Goal: Task Accomplishment & Management: Manage account settings

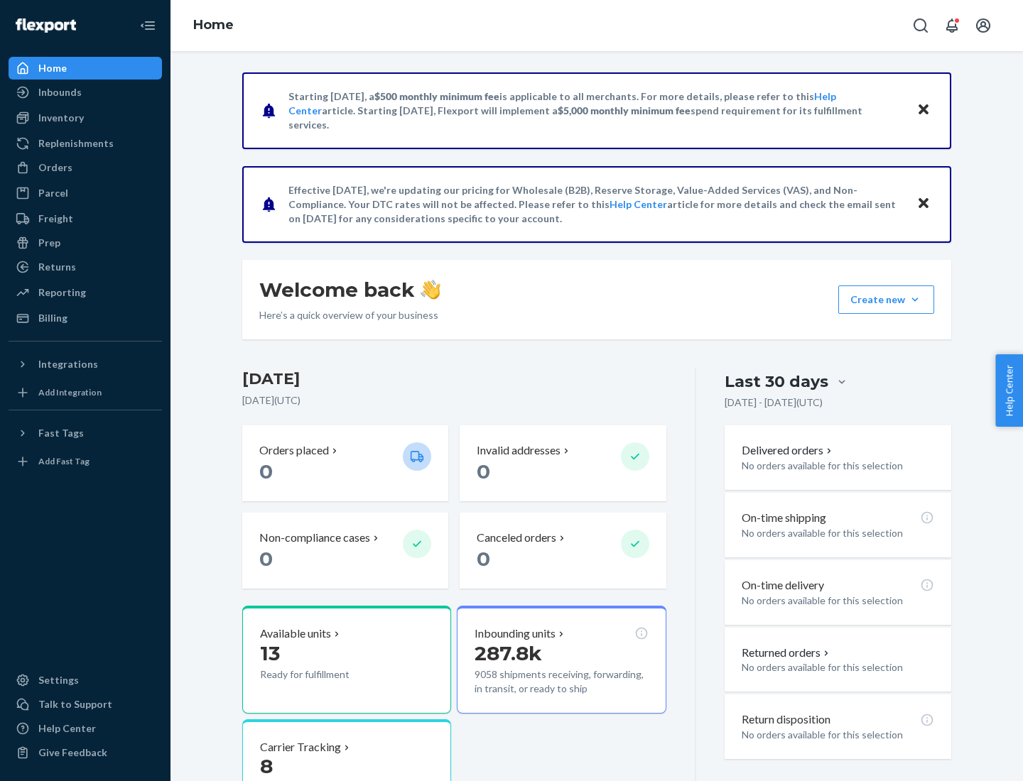
click at [915, 300] on button "Create new Create new inbound Create new order Create new product" at bounding box center [886, 300] width 96 height 28
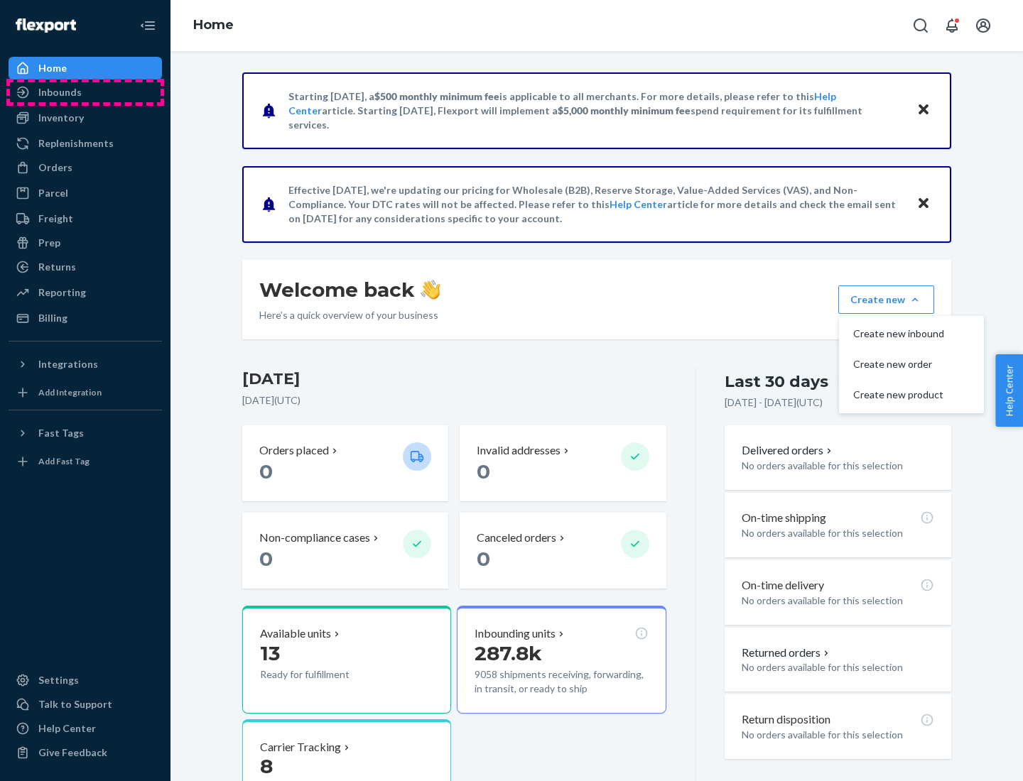
click at [85, 92] on div "Inbounds" at bounding box center [85, 92] width 151 height 20
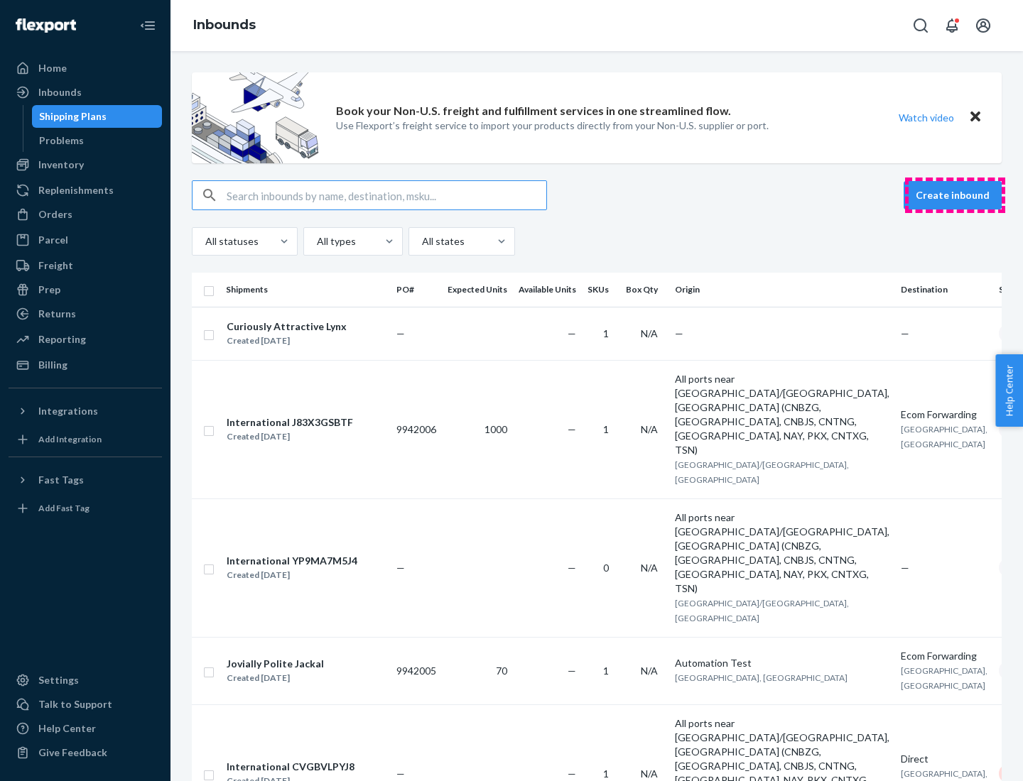
click at [955, 195] on button "Create inbound" at bounding box center [953, 195] width 98 height 28
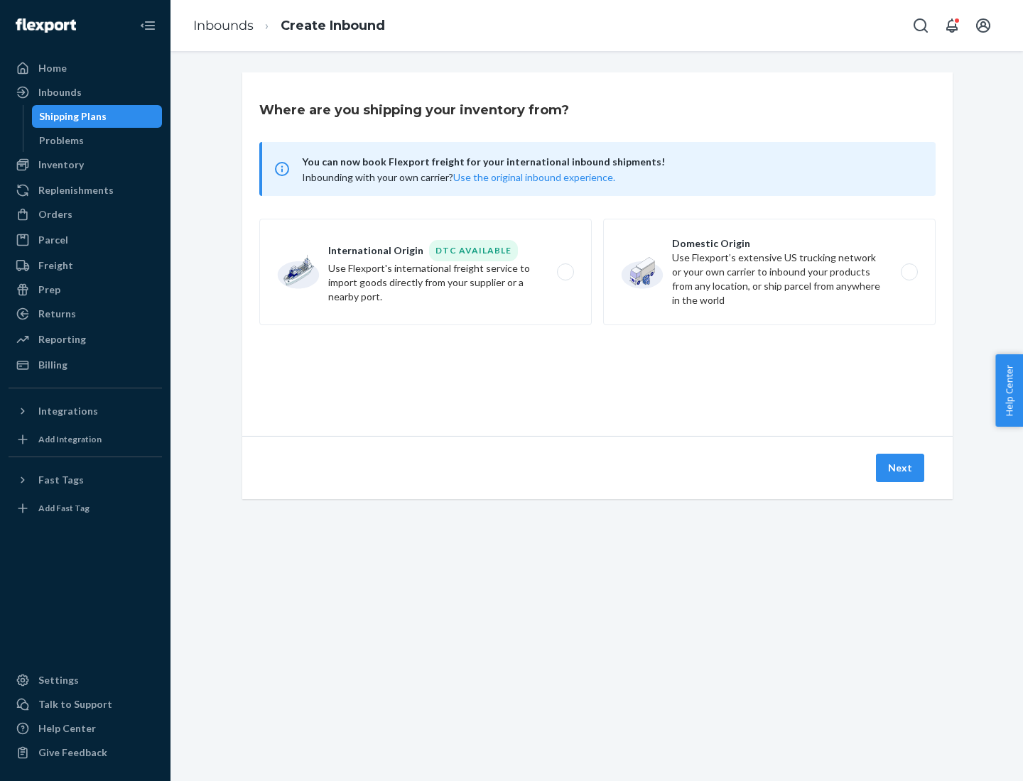
click at [769, 272] on label "Domestic Origin Use Flexport’s extensive US trucking network or your own carrie…" at bounding box center [769, 272] width 332 height 107
click at [909, 272] on input "Domestic Origin Use Flexport’s extensive US trucking network or your own carrie…" at bounding box center [913, 272] width 9 height 9
radio input "true"
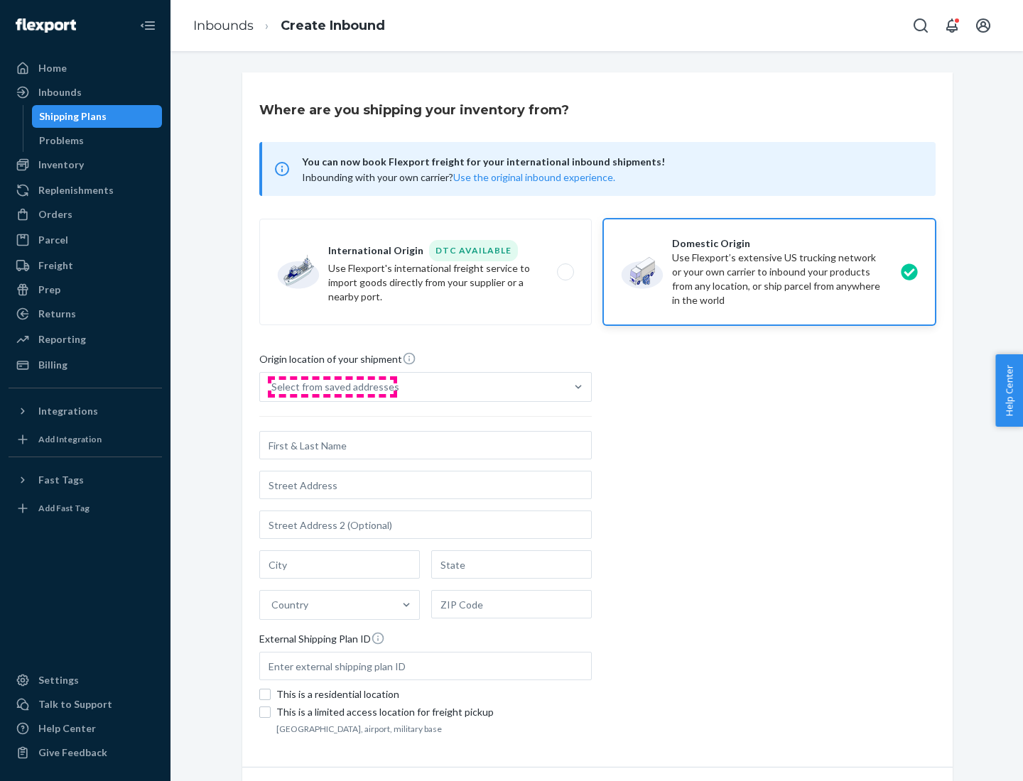
click at [332, 387] on div "Select from saved addresses" at bounding box center [335, 387] width 128 height 14
click at [273, 387] on input "Select from saved addresses" at bounding box center [271, 387] width 1 height 14
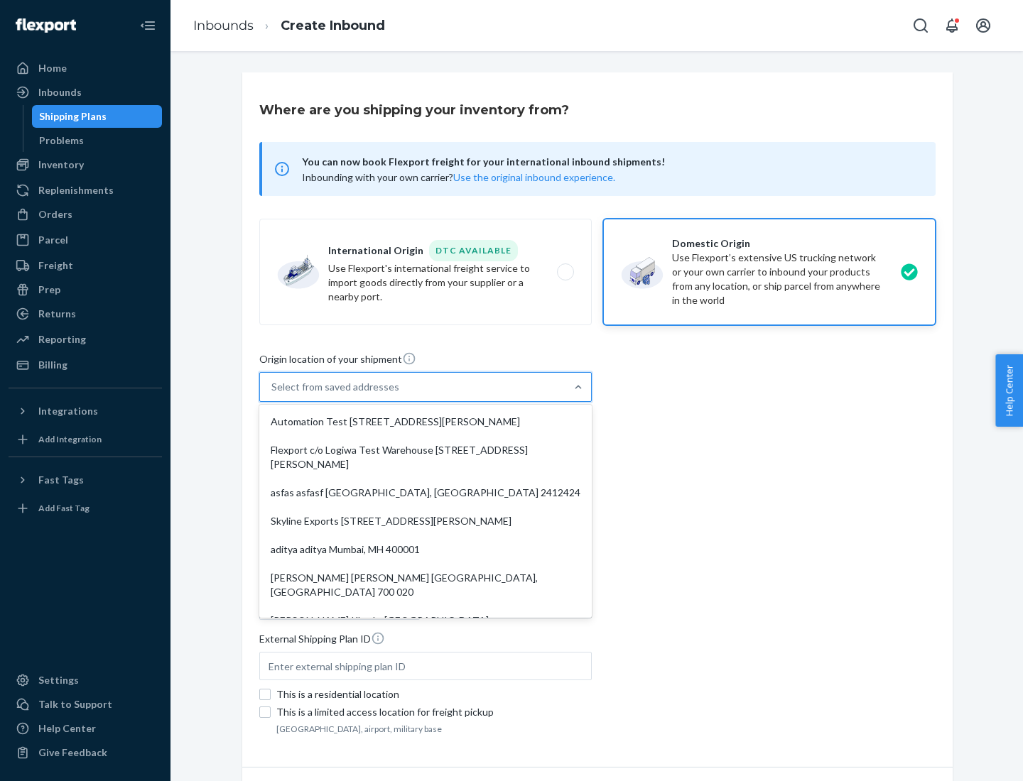
scroll to position [6, 0]
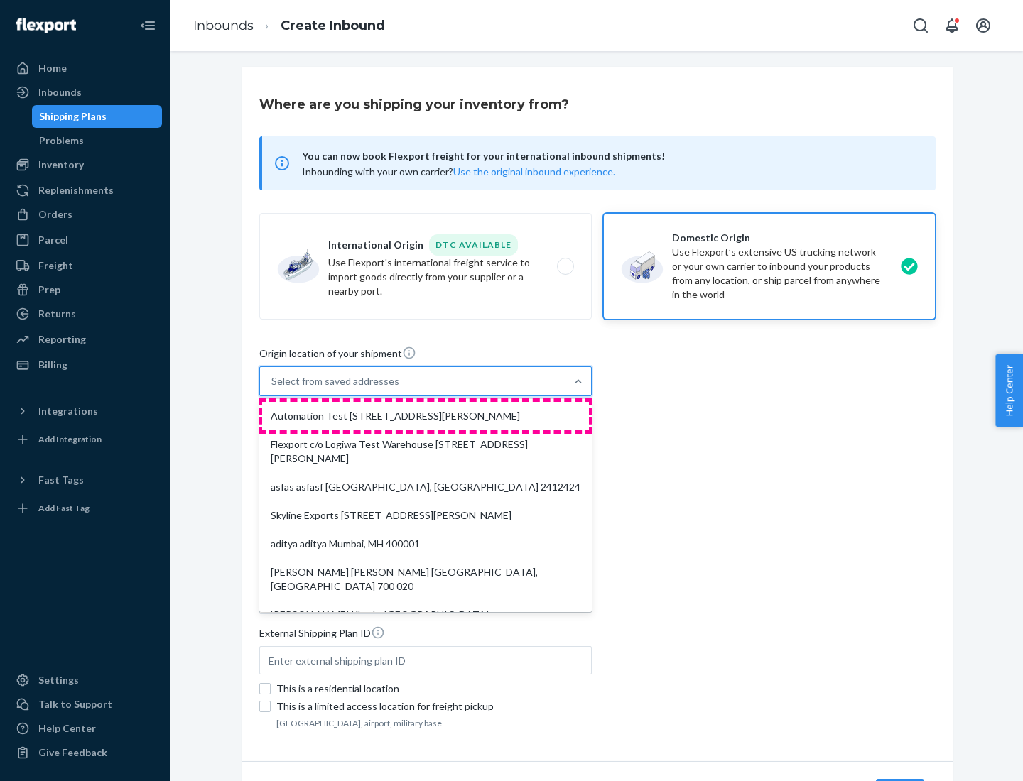
click at [426, 416] on div "Automation Test [STREET_ADDRESS][PERSON_NAME]" at bounding box center [425, 416] width 327 height 28
click at [273, 389] on input "option Automation Test [STREET_ADDRESS][PERSON_NAME]. 9 results available. Use …" at bounding box center [271, 381] width 1 height 14
type input "Automation Test"
type input "9th Floor"
type input "[GEOGRAPHIC_DATA]"
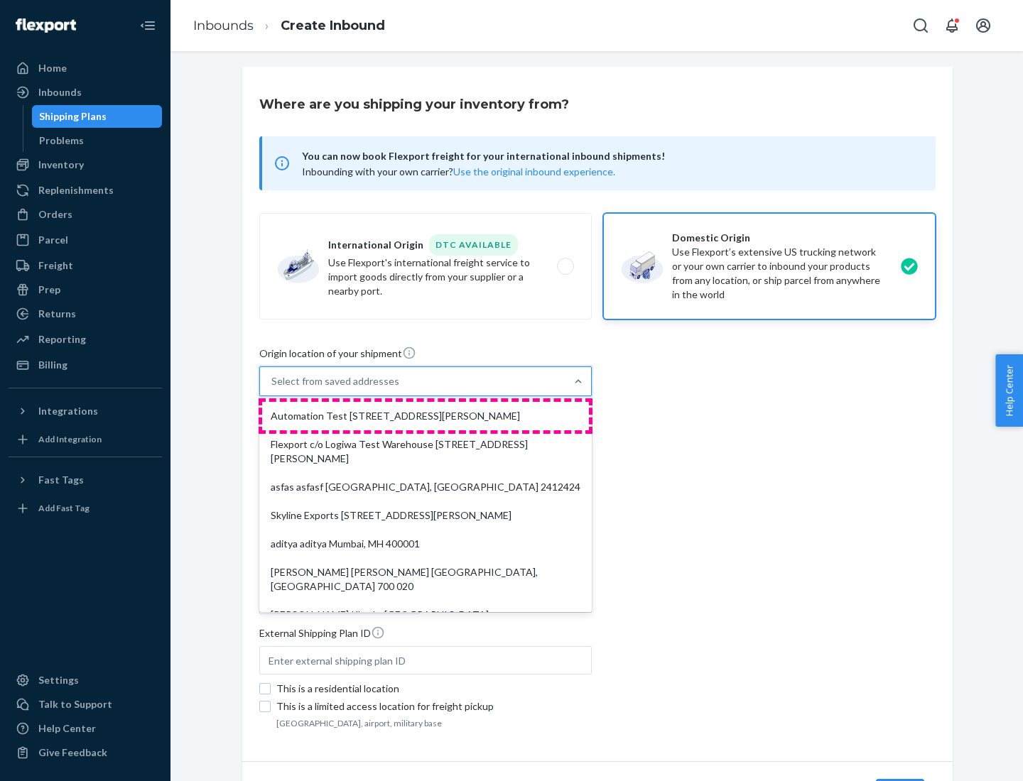
type input "CA"
type input "94104"
type input "[STREET_ADDRESS][PERSON_NAME]"
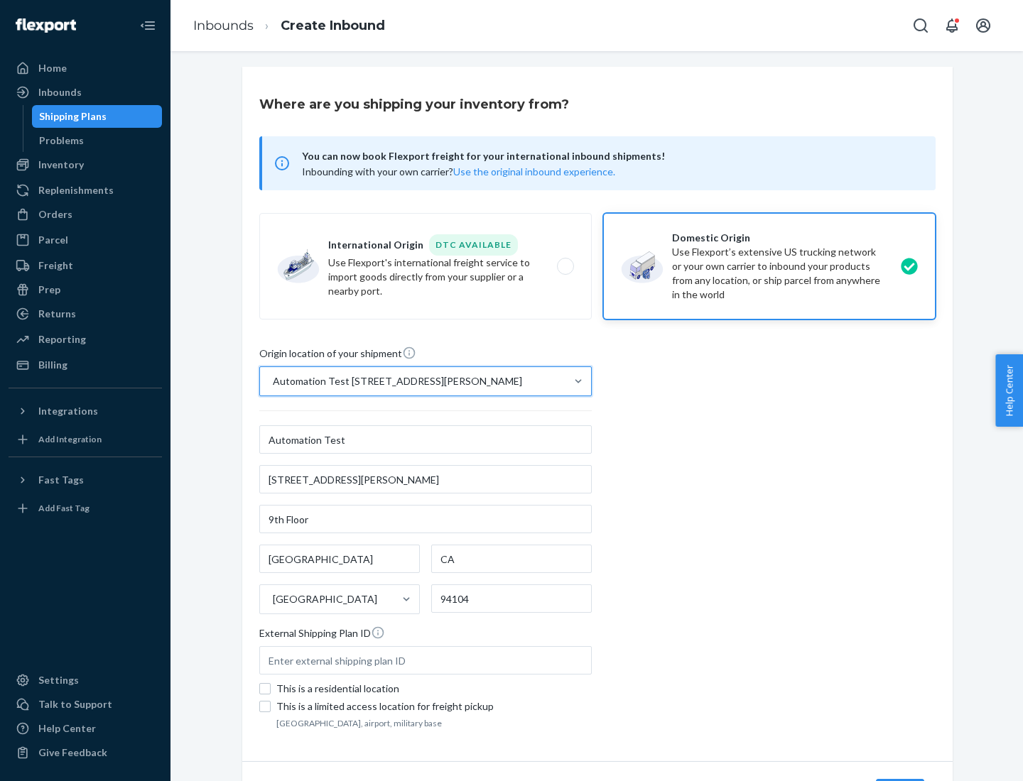
scroll to position [83, 0]
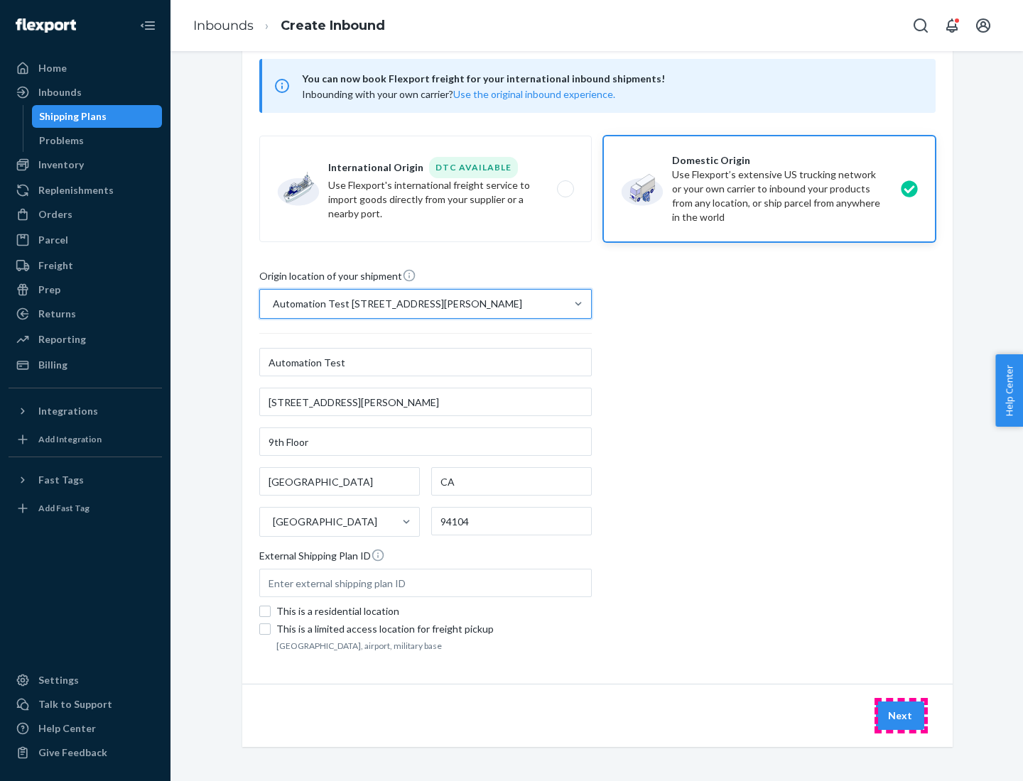
click at [901, 716] on button "Next" at bounding box center [900, 716] width 48 height 28
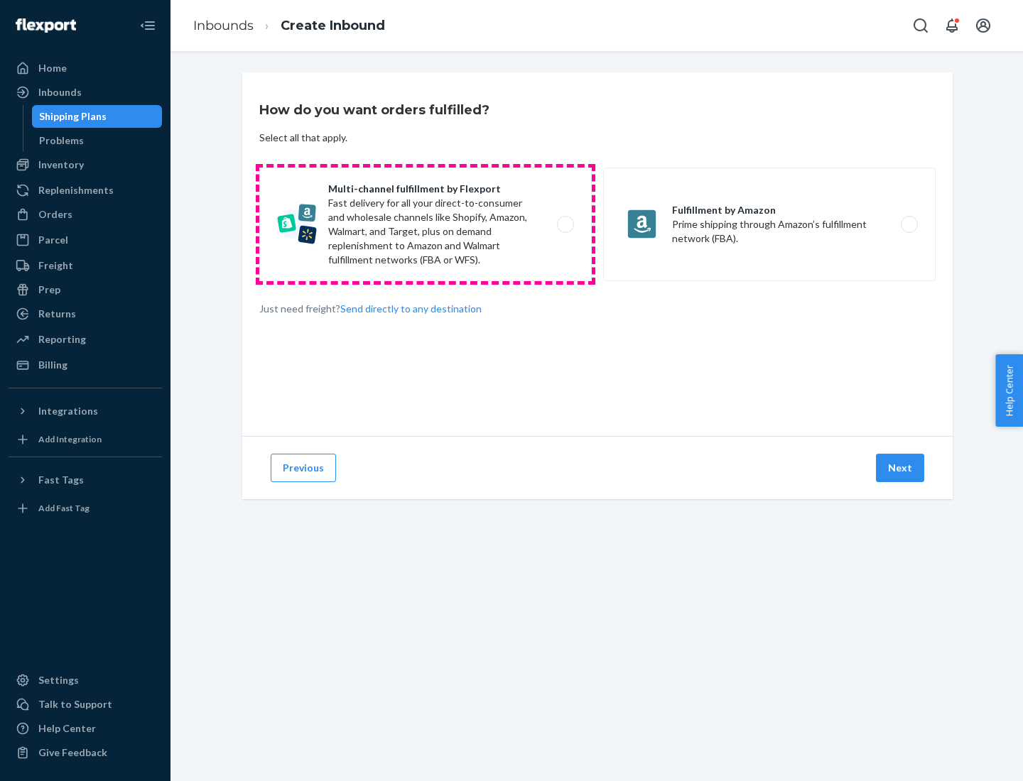
click at [426, 224] on label "Multi-channel fulfillment by Flexport Fast delivery for all your direct-to-cons…" at bounding box center [425, 225] width 332 height 114
click at [565, 224] on input "Multi-channel fulfillment by Flexport Fast delivery for all your direct-to-cons…" at bounding box center [569, 224] width 9 height 9
radio input "true"
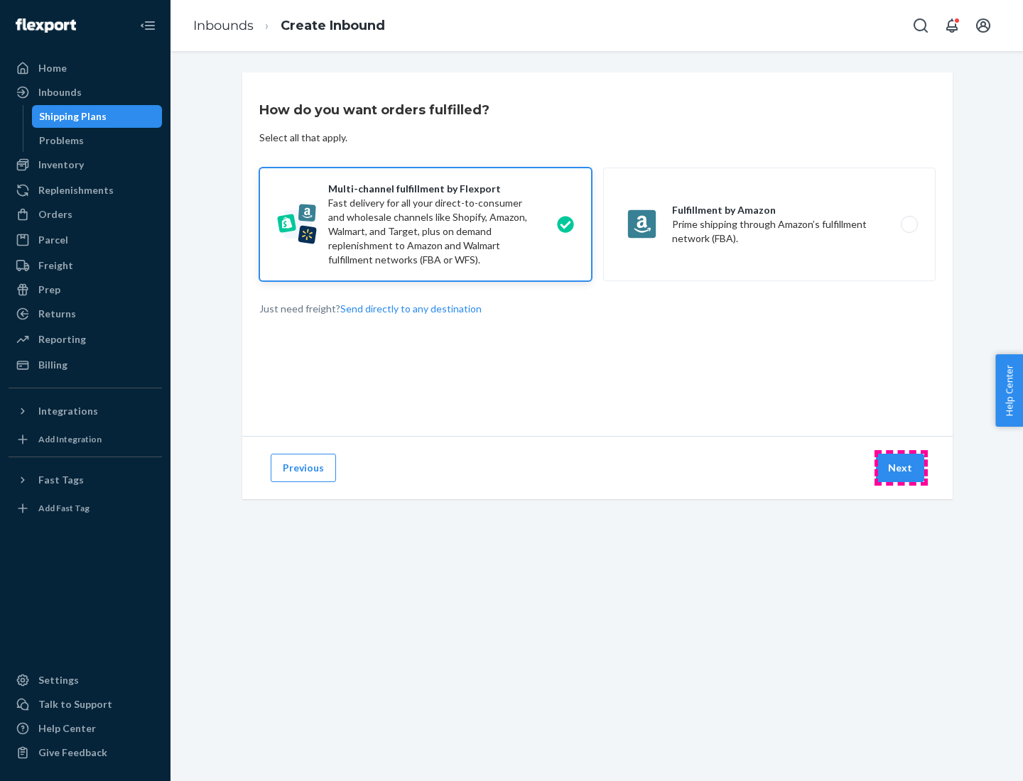
click at [901, 468] on button "Next" at bounding box center [900, 468] width 48 height 28
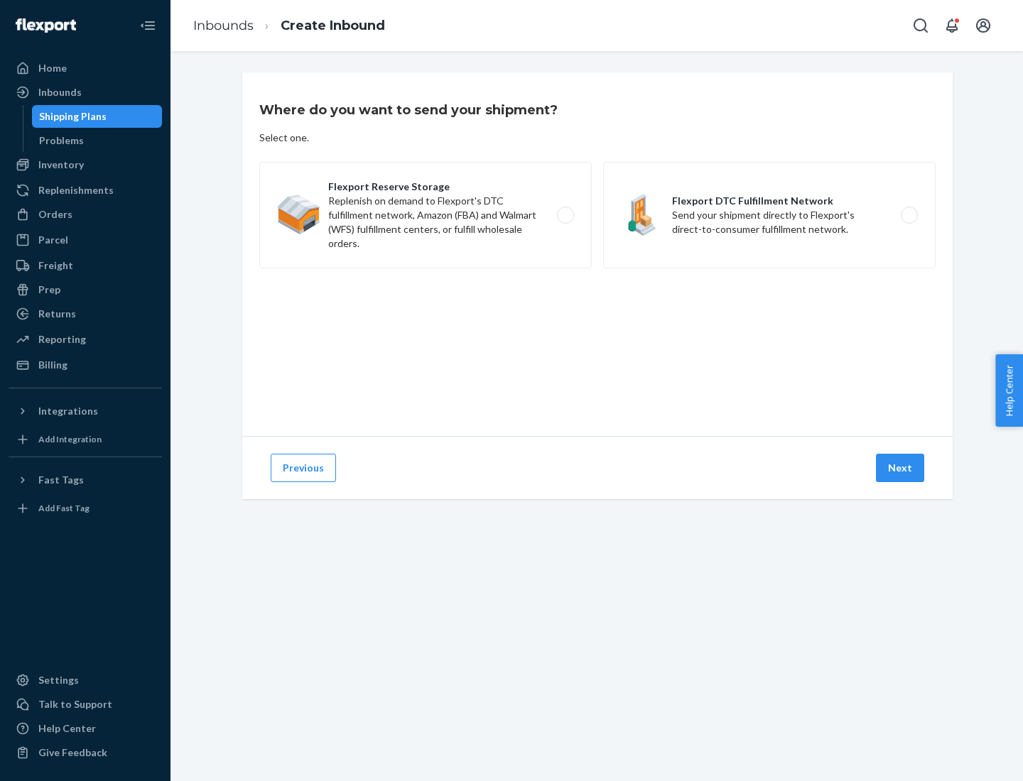
click at [769, 215] on label "Flexport DTC Fulfillment Network Send your shipment directly to Flexport's dire…" at bounding box center [769, 215] width 332 height 107
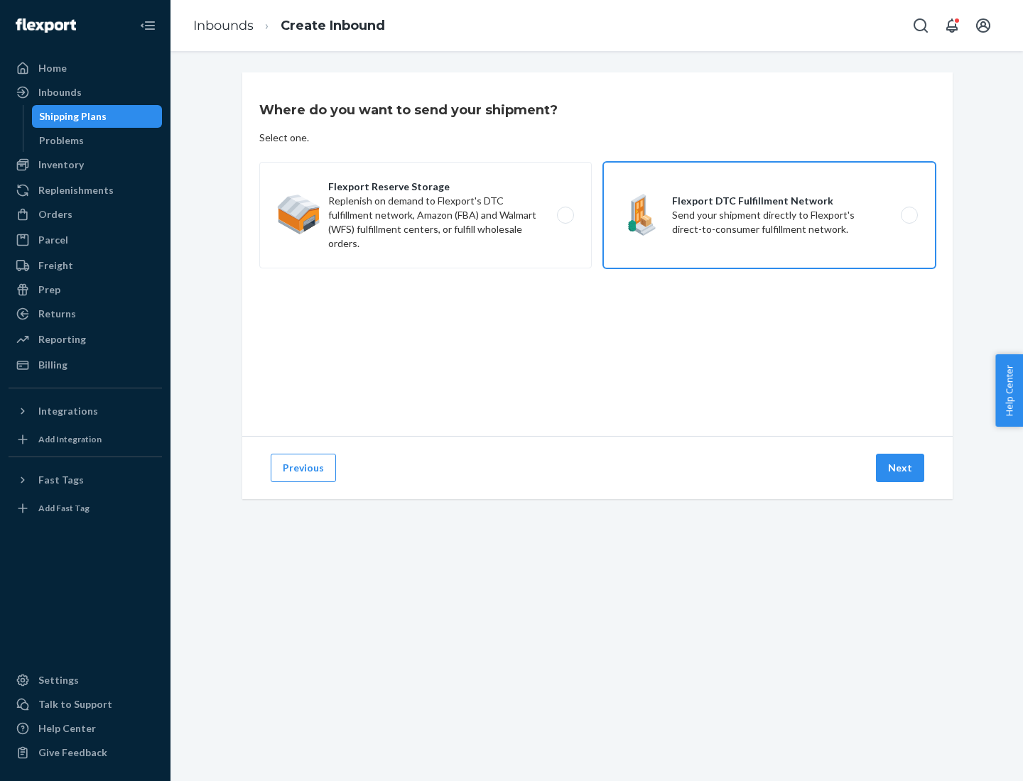
click at [909, 215] on input "Flexport DTC Fulfillment Network Send your shipment directly to Flexport's dire…" at bounding box center [913, 215] width 9 height 9
radio input "true"
click at [901, 468] on button "Next" at bounding box center [900, 468] width 48 height 28
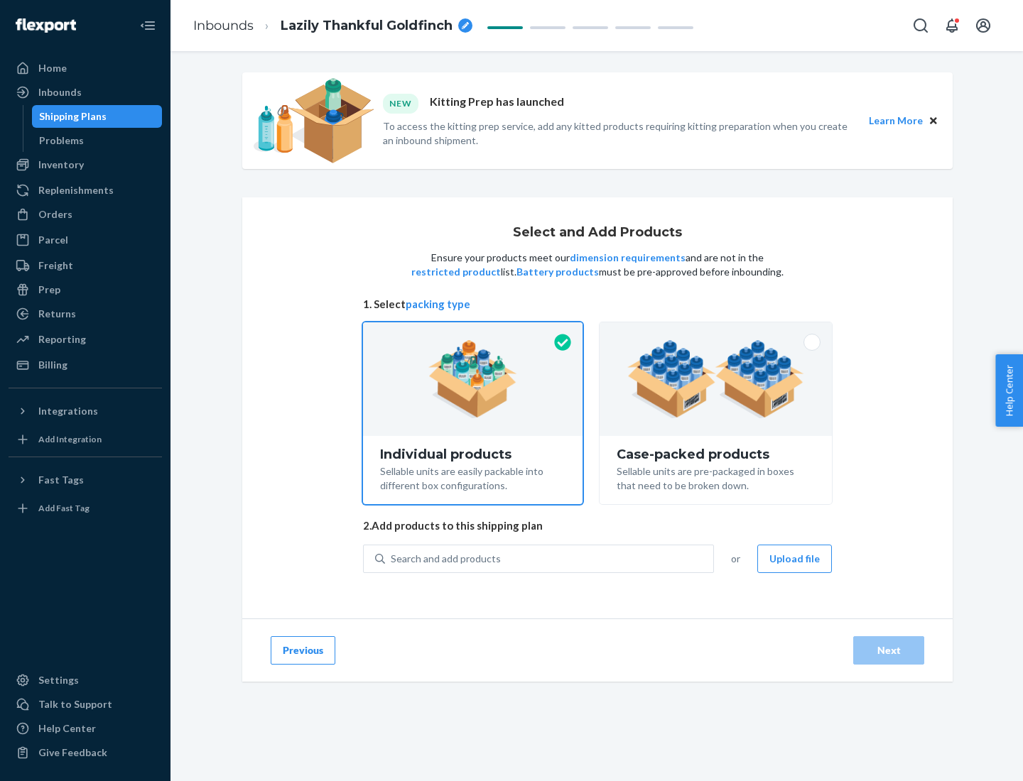
click at [716, 379] on img at bounding box center [715, 379] width 177 height 78
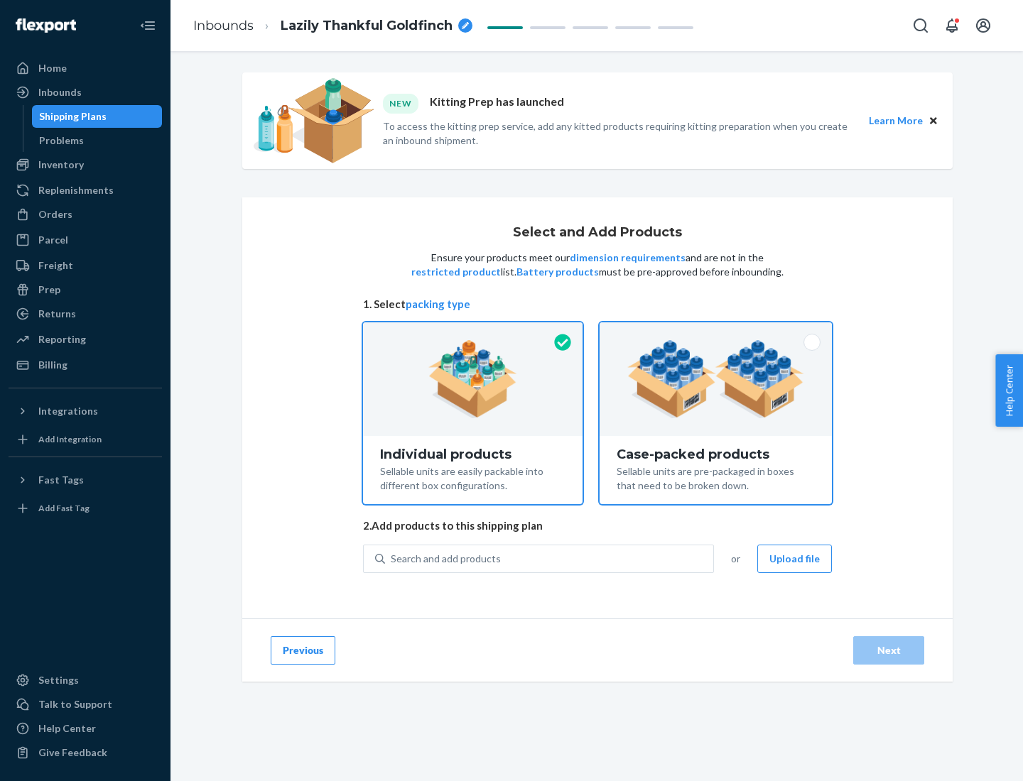
click at [716, 332] on input "Case-packed products Sellable units are pre-packaged in boxes that need to be b…" at bounding box center [715, 327] width 9 height 9
radio input "true"
radio input "false"
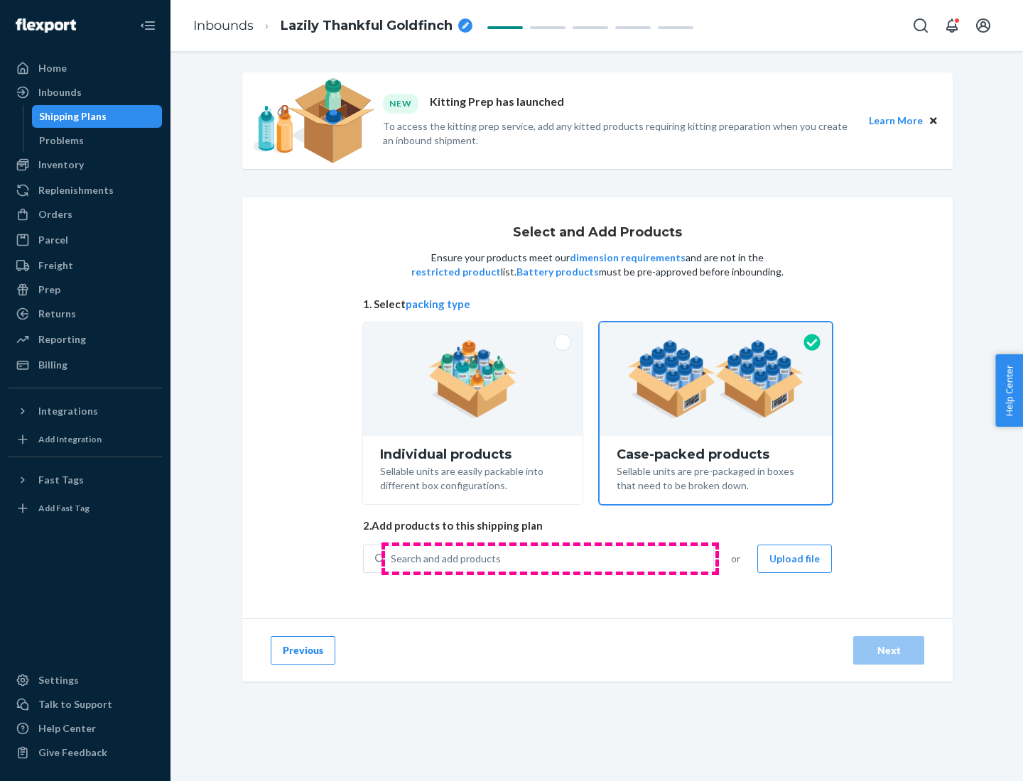
click at [550, 558] on div "Search and add products" at bounding box center [549, 559] width 328 height 26
click at [392, 558] on input "Search and add products" at bounding box center [391, 559] width 1 height 14
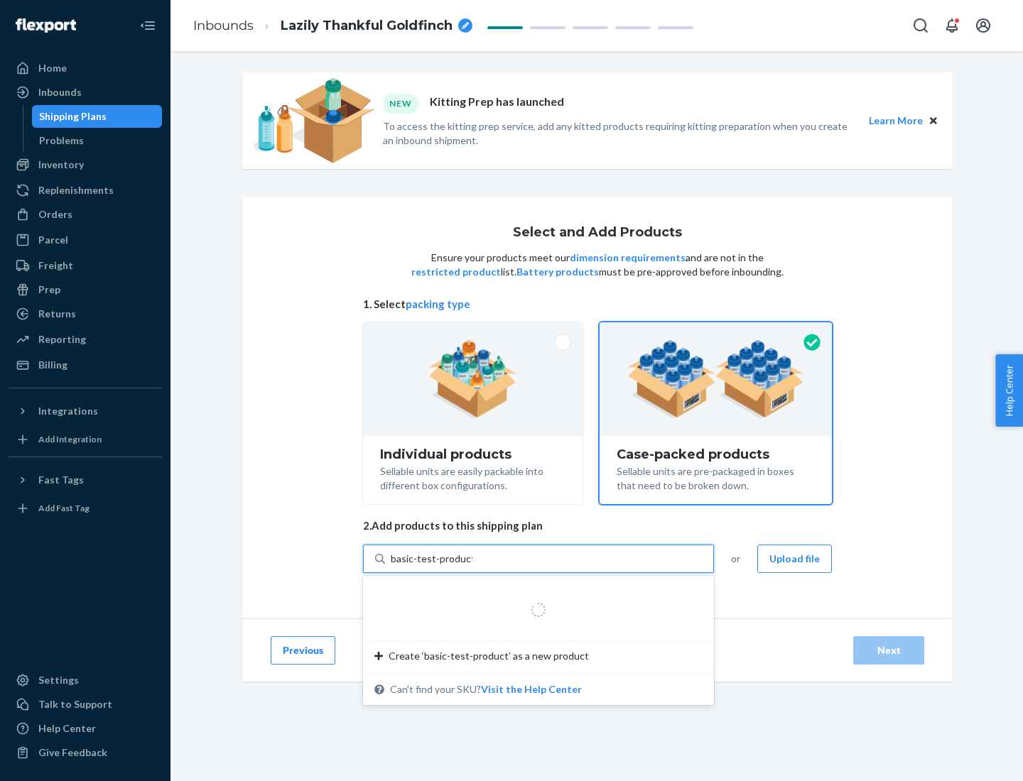
type input "basic-test-product-1"
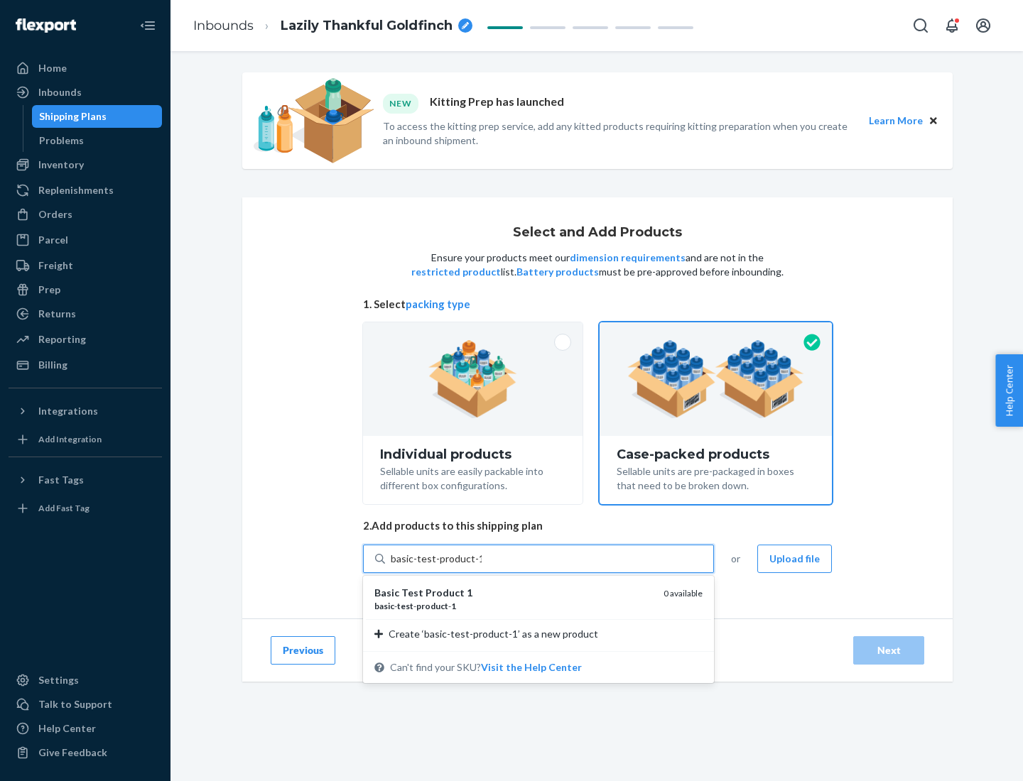
click at [514, 606] on div "basic - test - product - 1" at bounding box center [513, 606] width 278 height 12
click at [482, 566] on input "basic-test-product-1" at bounding box center [436, 559] width 91 height 14
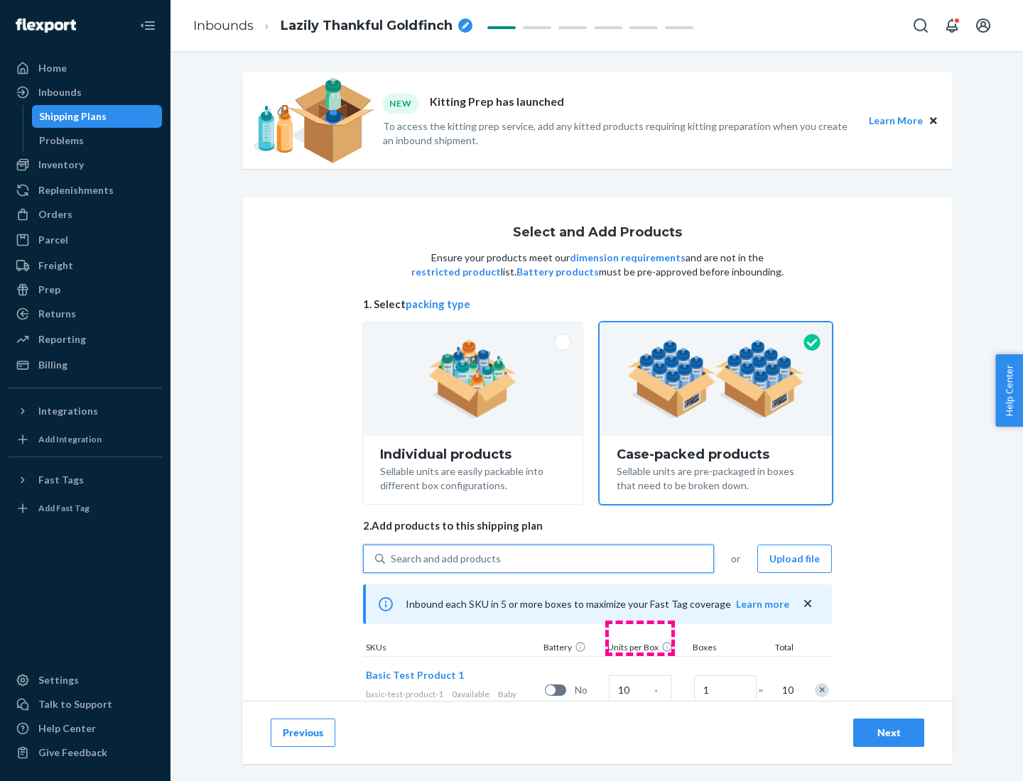
scroll to position [51, 0]
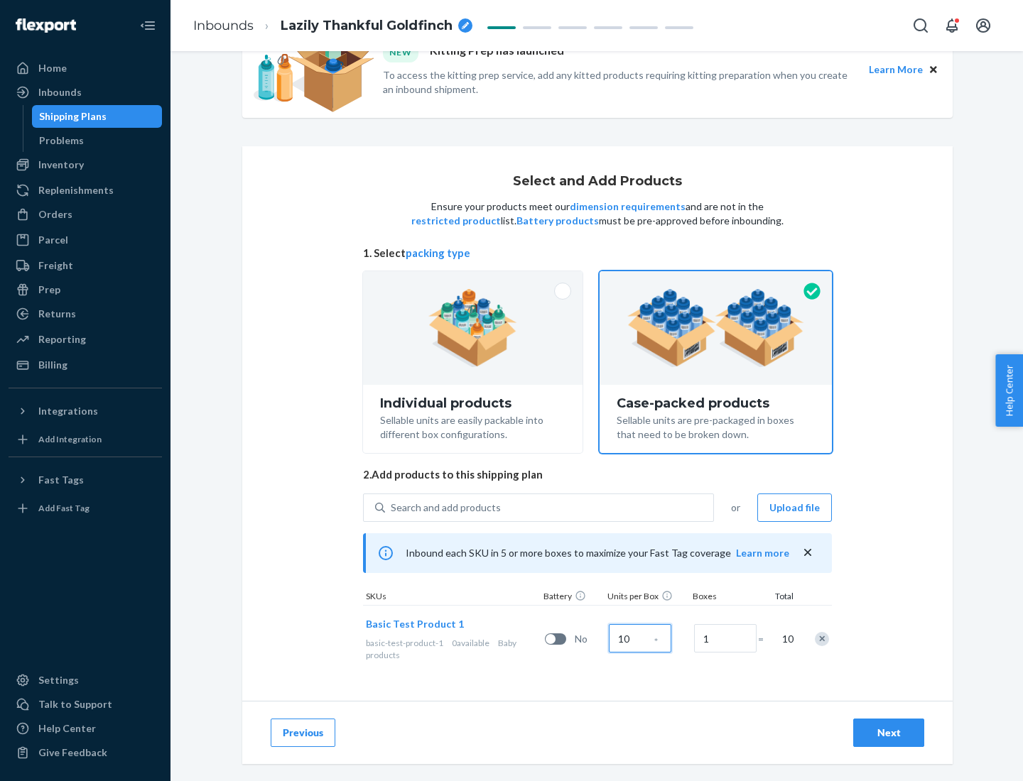
type input "10"
type input "7"
click at [889, 733] on div "Next" at bounding box center [888, 733] width 47 height 14
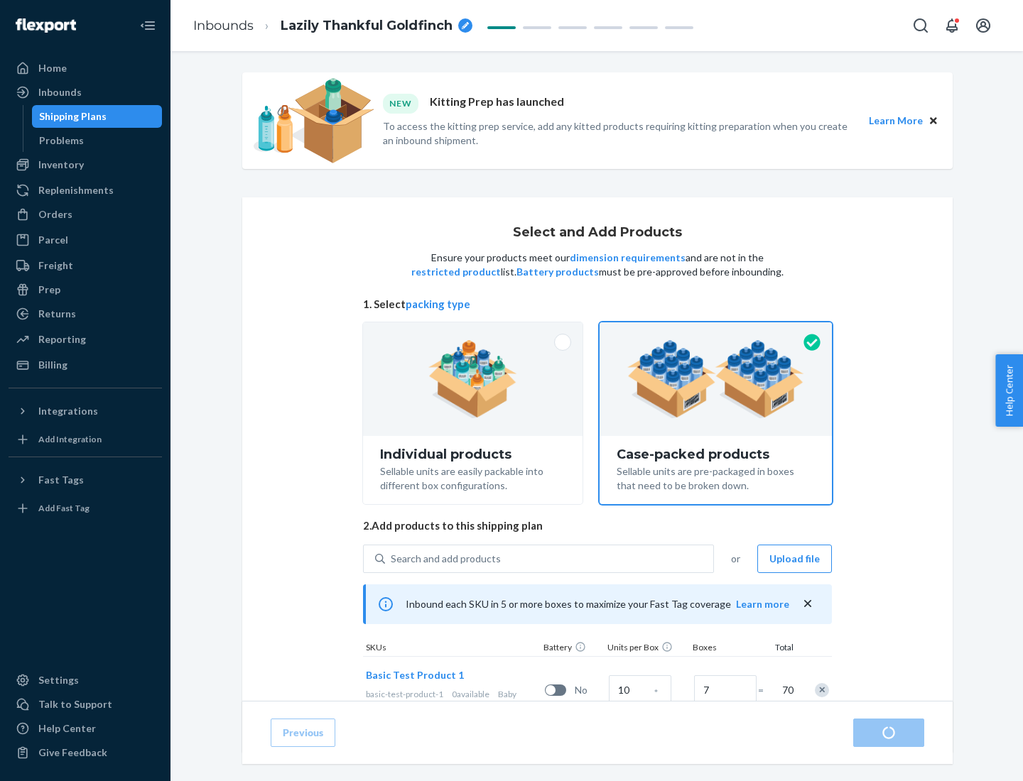
radio input "true"
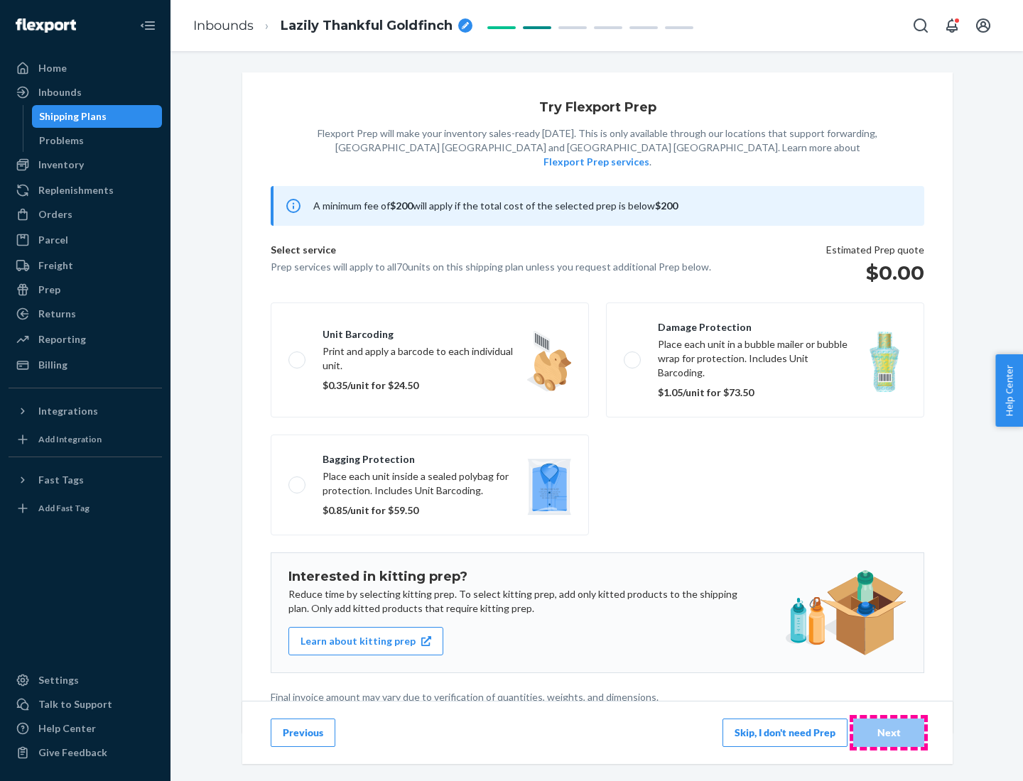
scroll to position [4, 0]
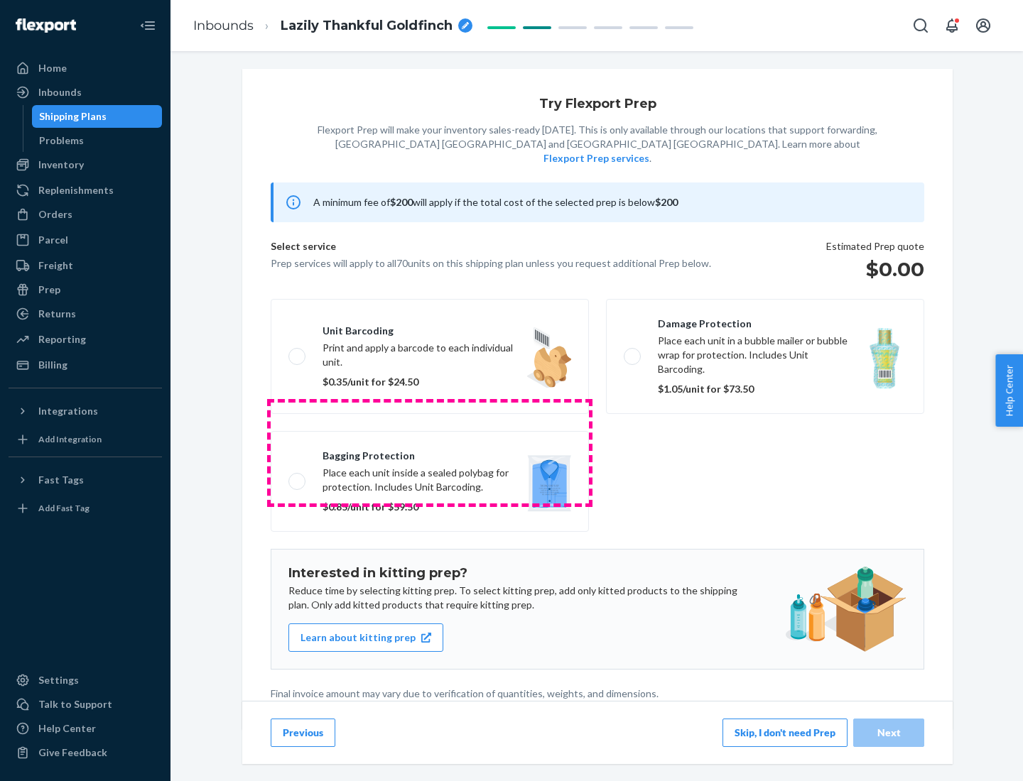
click at [430, 453] on label "Bagging protection Place each unit inside a sealed polybag for protection. Incl…" at bounding box center [430, 481] width 318 height 101
click at [298, 477] on input "Bagging protection Place each unit inside a sealed polybag for protection. Incl…" at bounding box center [292, 481] width 9 height 9
checkbox input "true"
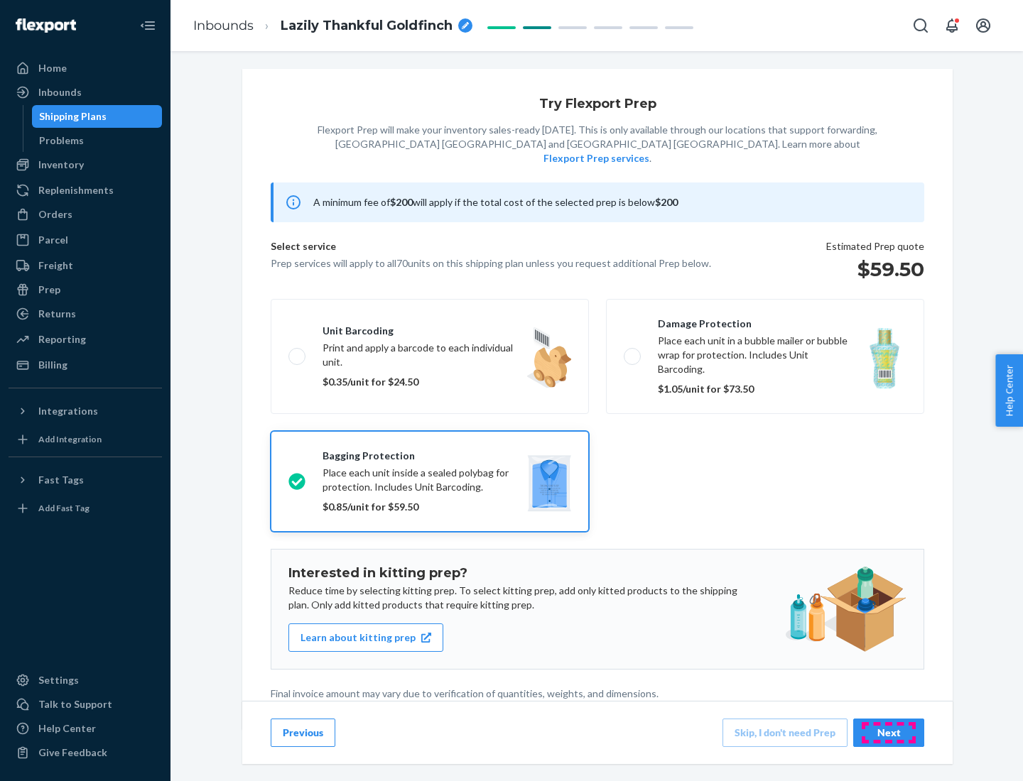
click at [889, 732] on div "Next" at bounding box center [888, 733] width 47 height 14
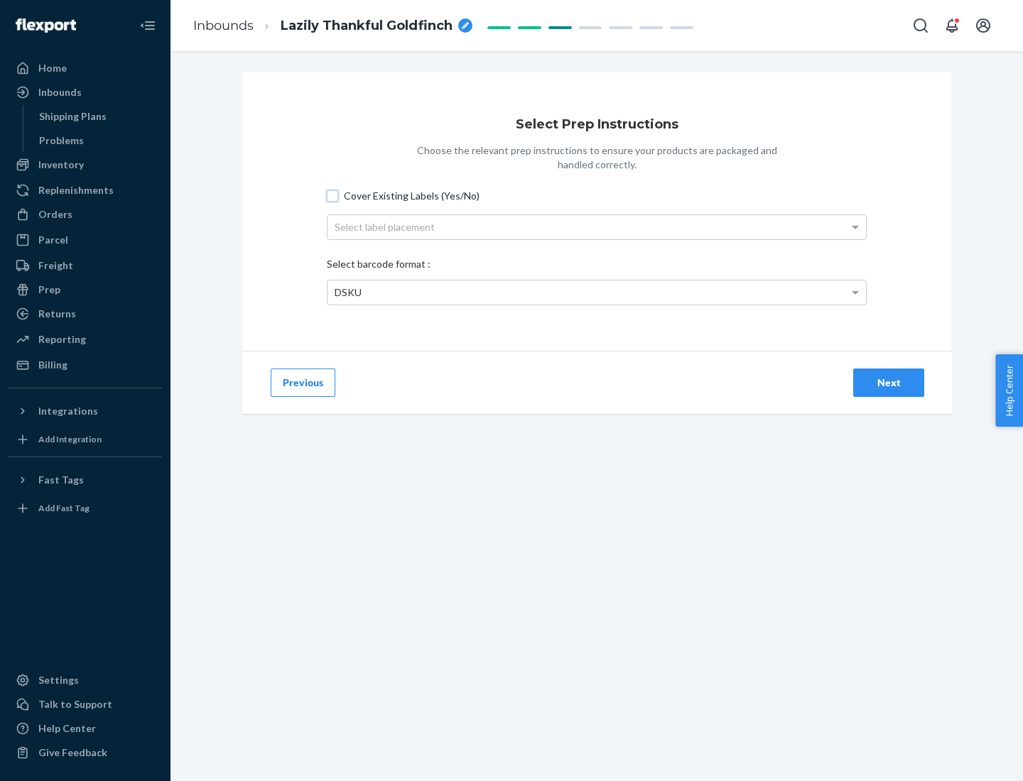
click at [332, 195] on input "Cover Existing Labels (Yes/No)" at bounding box center [332, 195] width 11 height 11
checkbox input "true"
click at [597, 227] on div "Select label placement" at bounding box center [596, 227] width 538 height 24
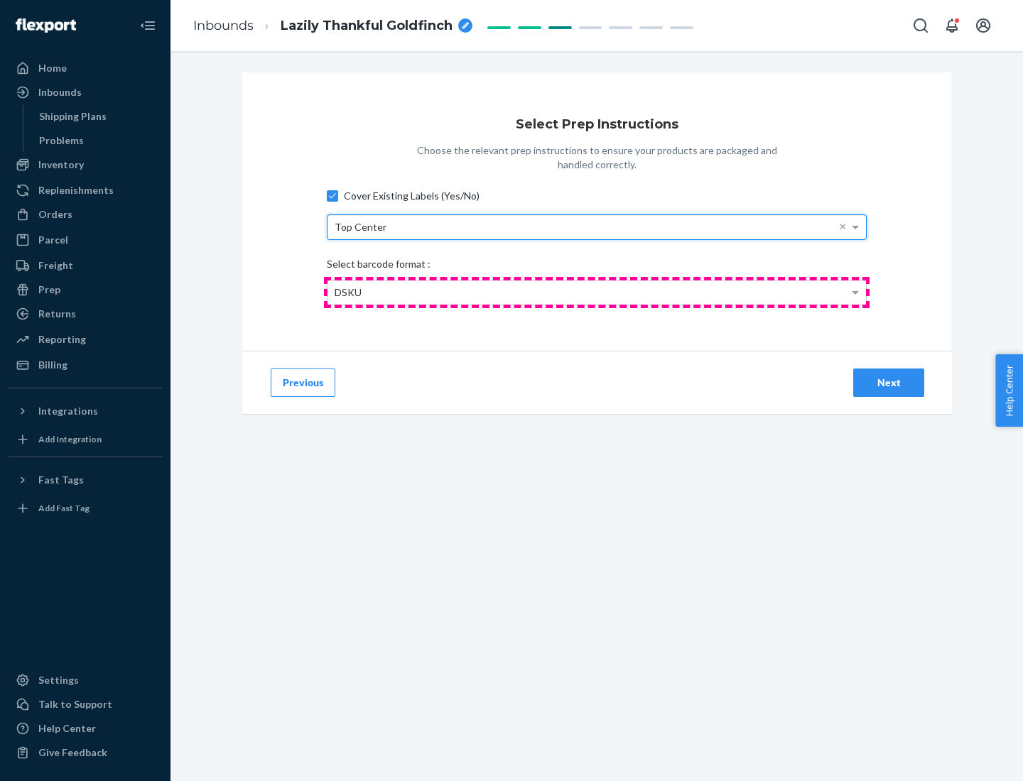
click at [597, 292] on div "DSKU" at bounding box center [596, 293] width 538 height 24
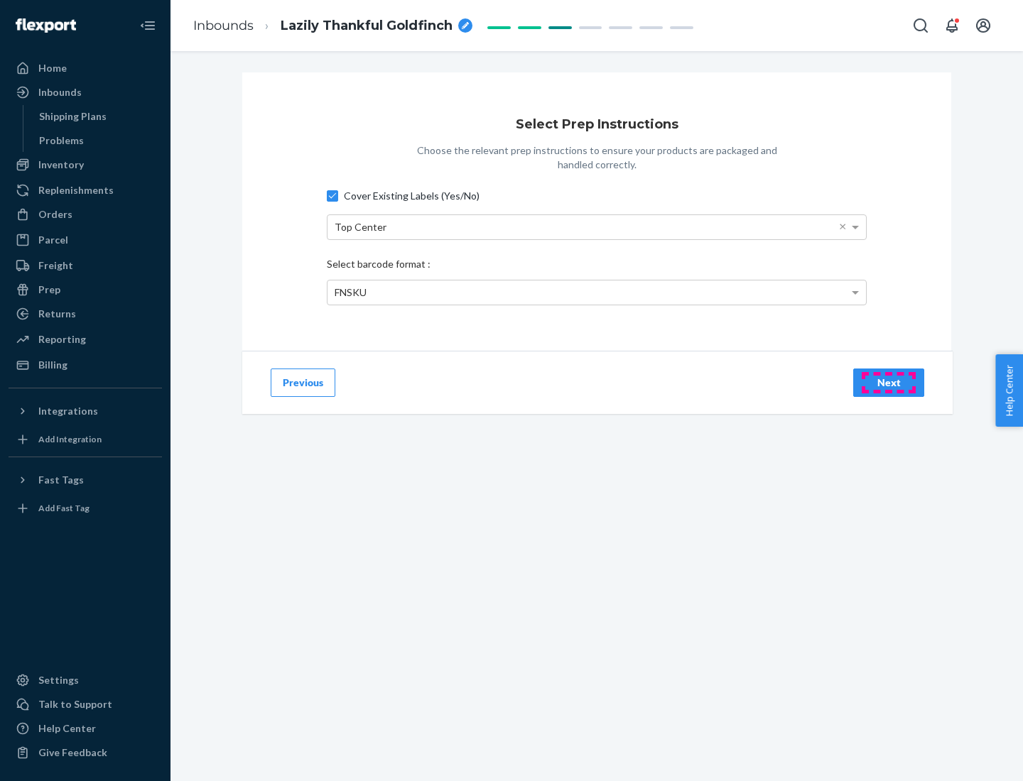
click at [889, 382] on div "Next" at bounding box center [888, 383] width 47 height 14
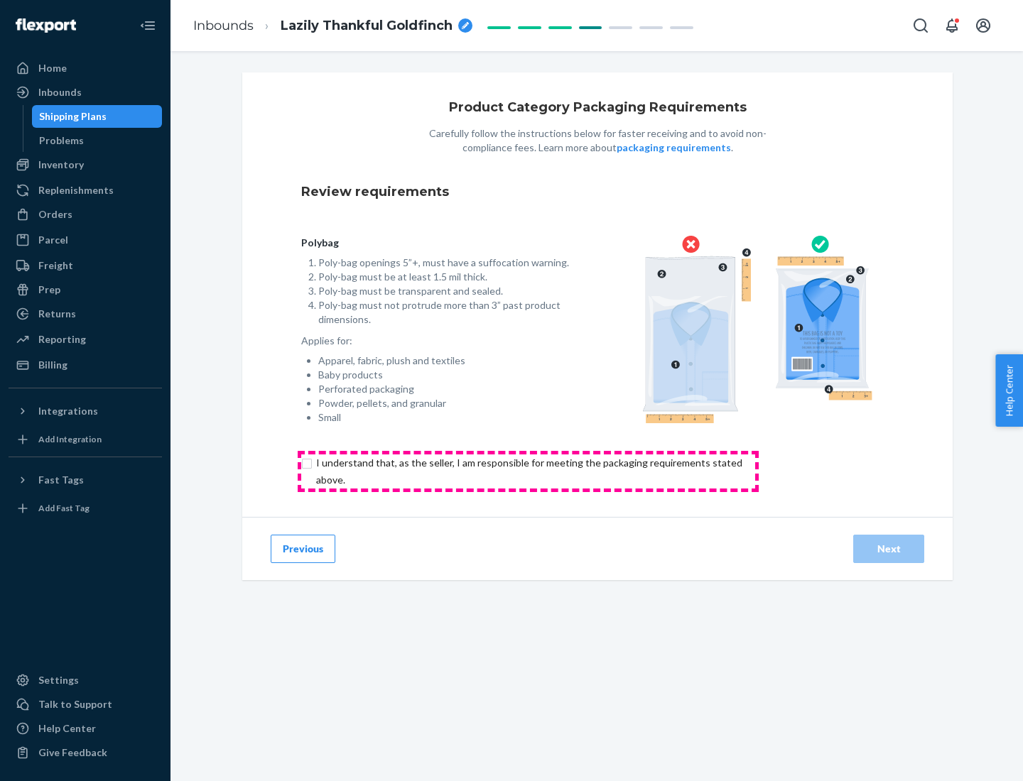
click at [528, 471] on input "checkbox" at bounding box center [537, 472] width 472 height 34
checkbox input "true"
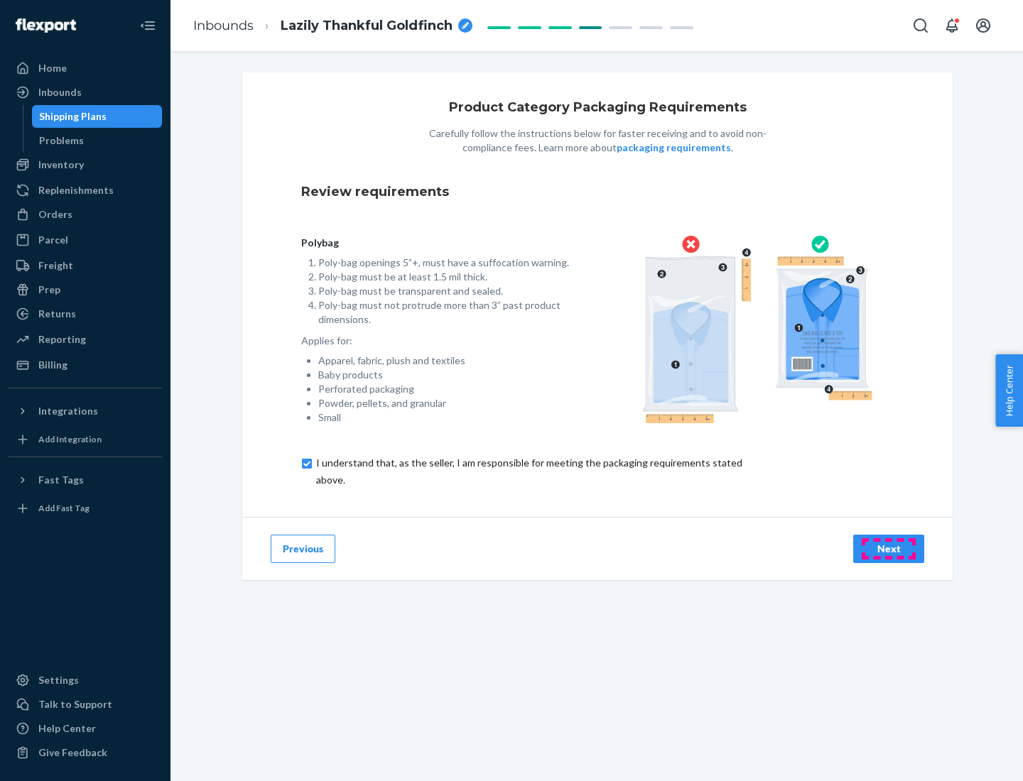
click at [889, 548] on div "Next" at bounding box center [888, 549] width 47 height 14
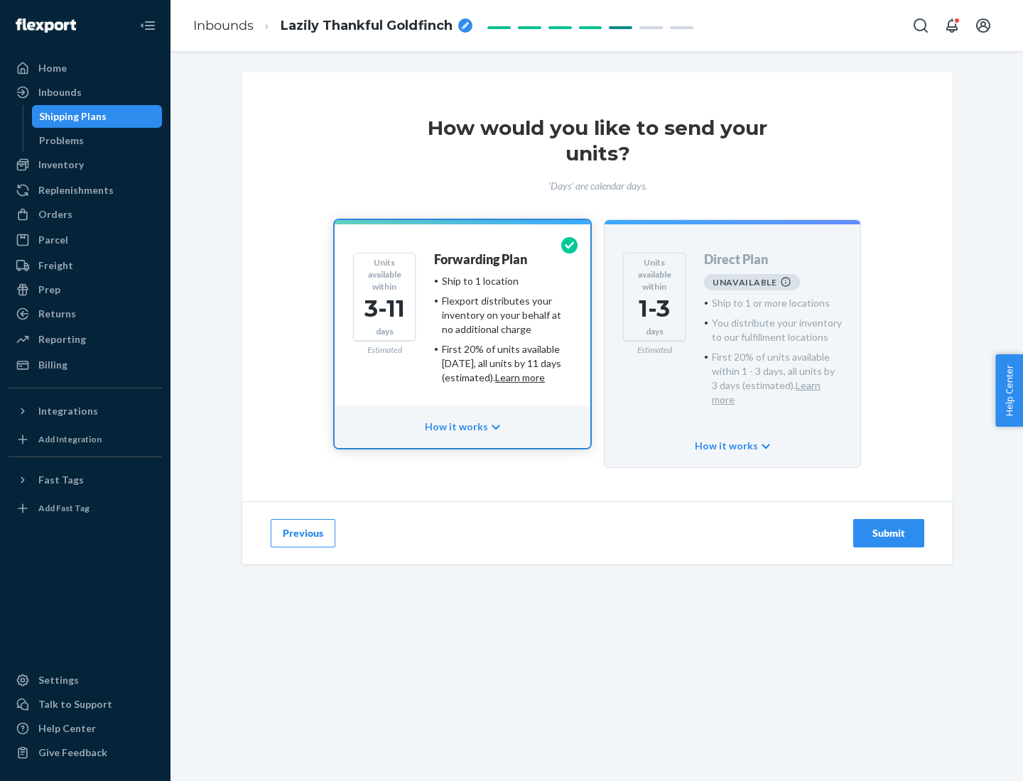
click at [482, 259] on h4 "Forwarding Plan" at bounding box center [480, 260] width 93 height 14
click at [889, 526] on div "Submit" at bounding box center [888, 533] width 47 height 14
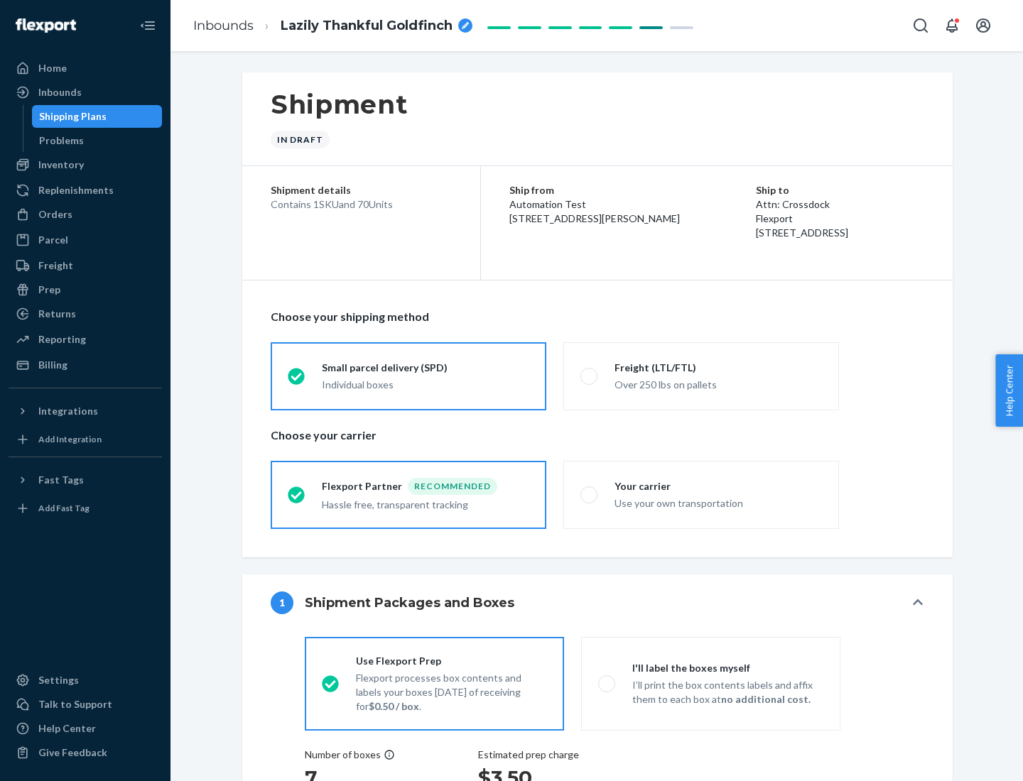
radio input "true"
radio input "false"
radio input "true"
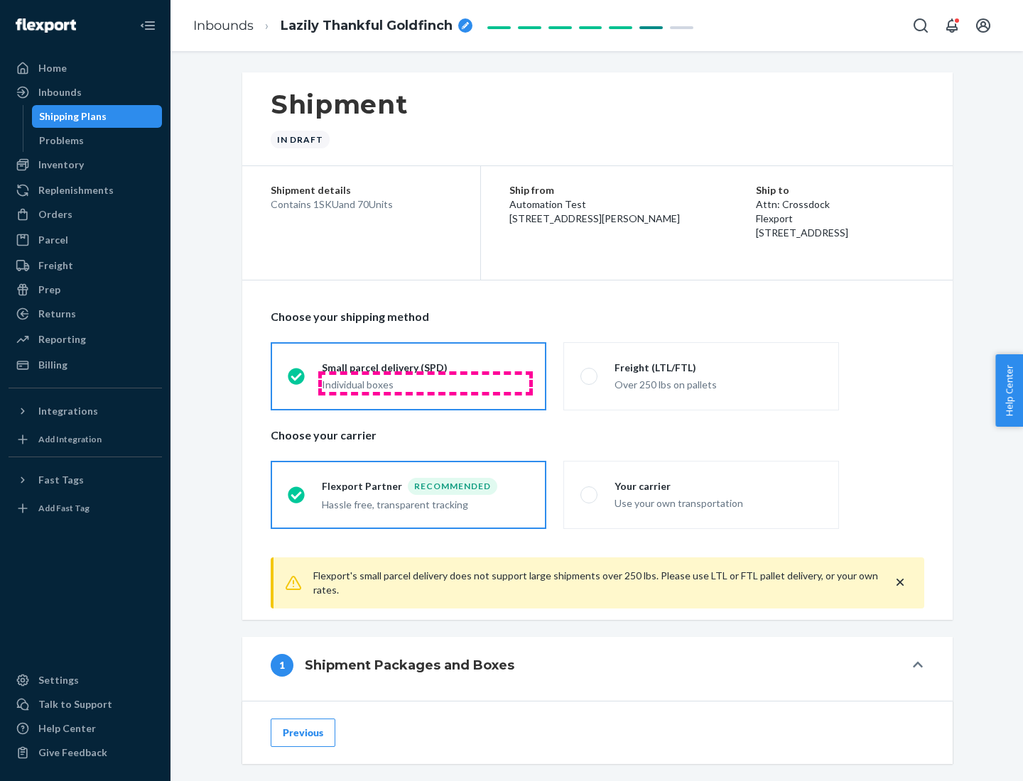
click at [426, 383] on div "Individual boxes" at bounding box center [425, 385] width 207 height 14
click at [297, 381] on input "Small parcel delivery (SPD) Individual boxes" at bounding box center [292, 376] width 9 height 9
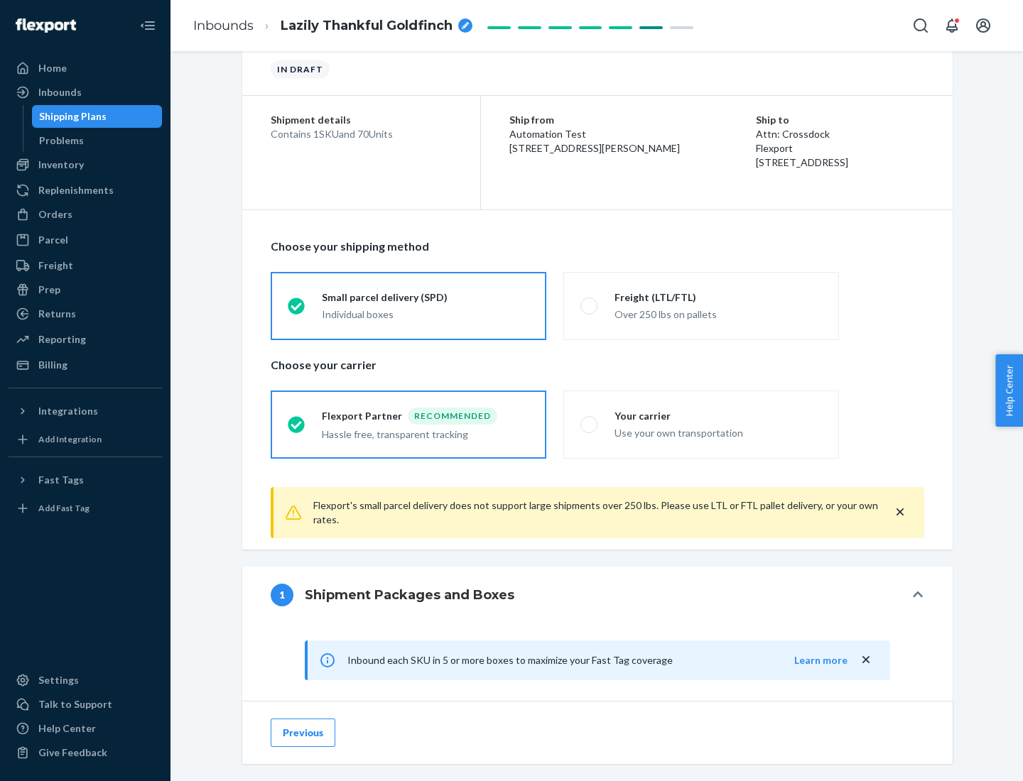
click at [718, 416] on div "Your carrier" at bounding box center [717, 416] width 207 height 14
click at [590, 420] on input "Your carrier Use your own transportation" at bounding box center [584, 424] width 9 height 9
radio input "true"
radio input "false"
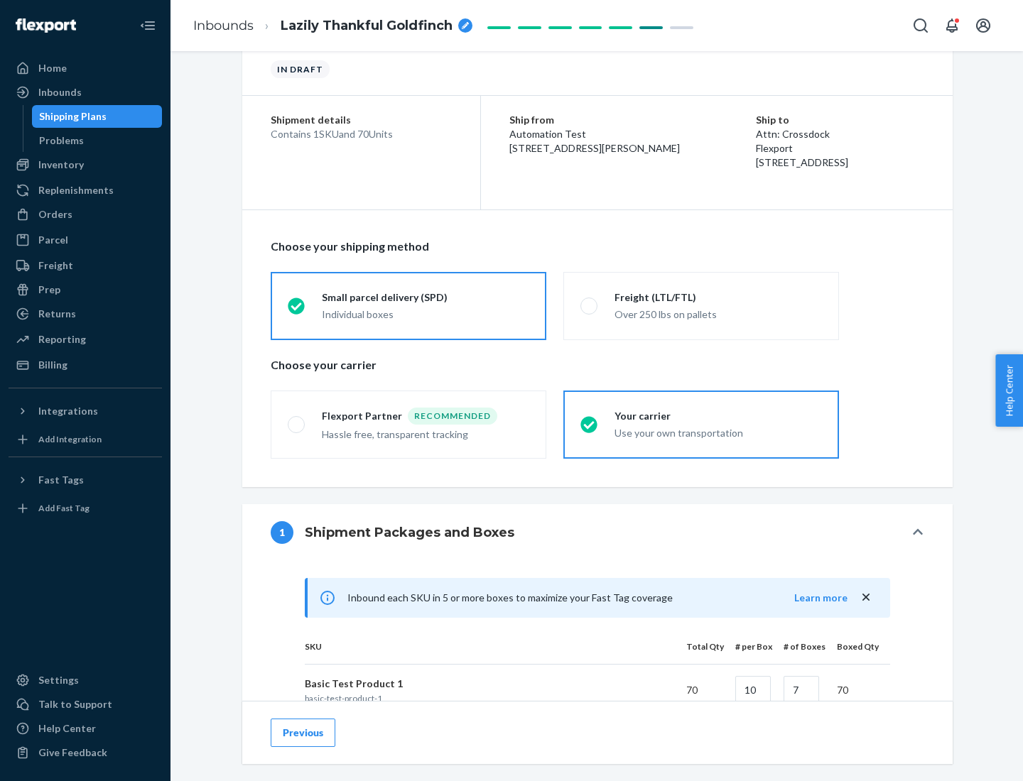
scroll to position [345, 0]
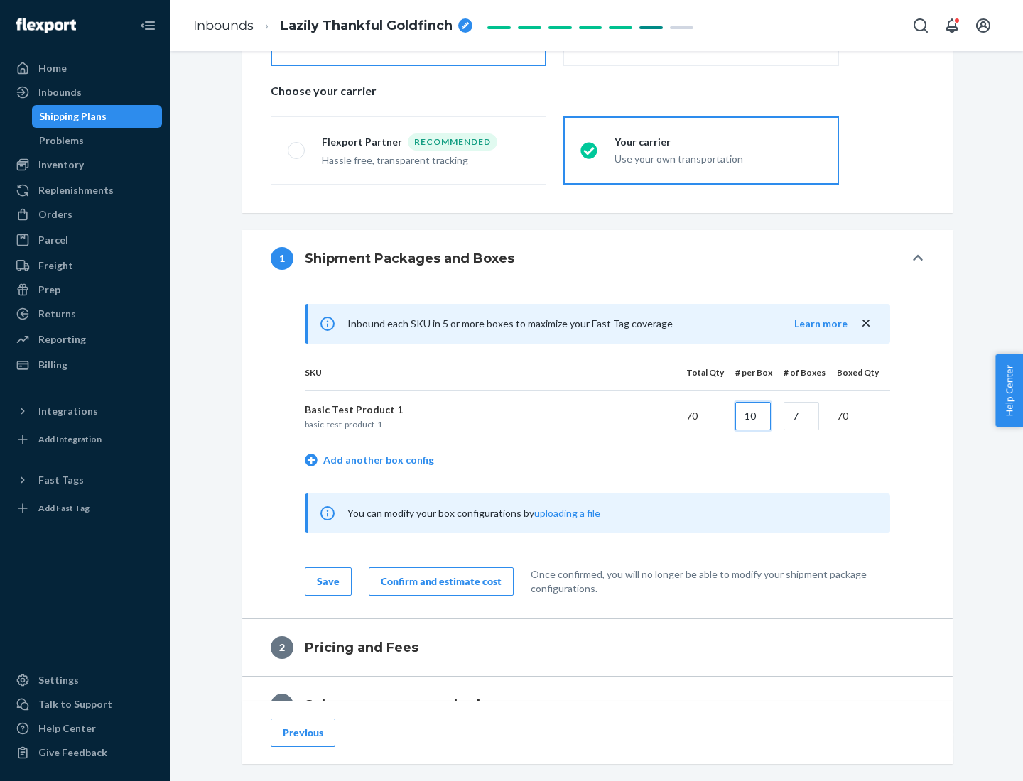
type input "10"
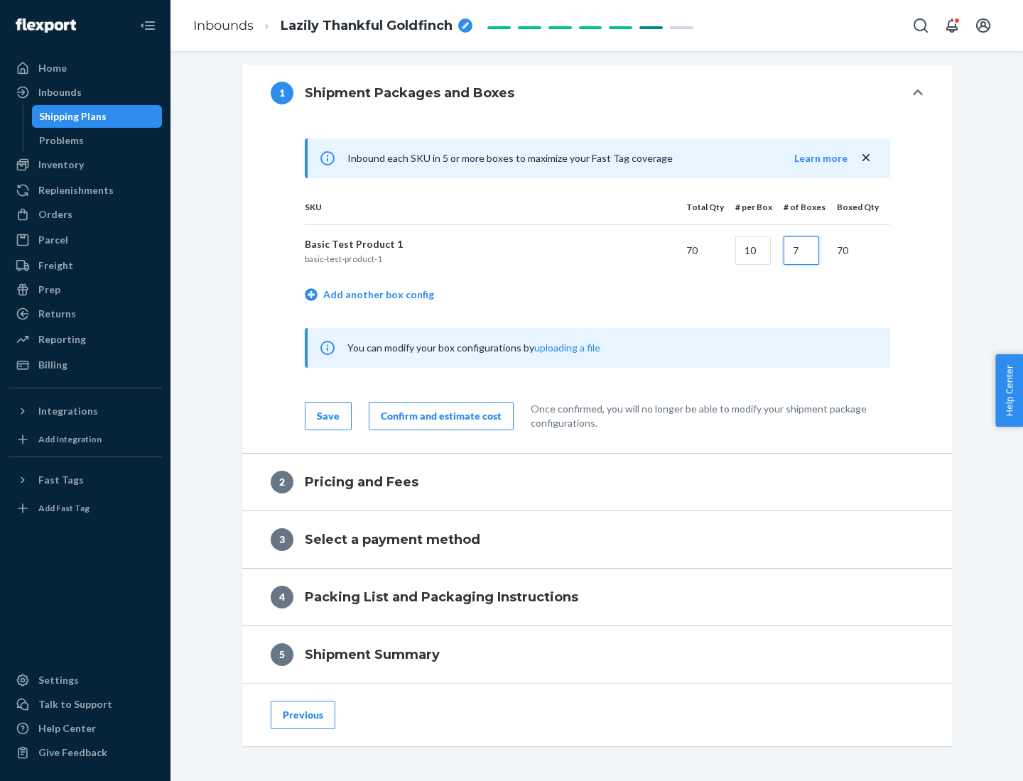
type input "7"
click at [438, 416] on div "Confirm and estimate cost" at bounding box center [441, 416] width 121 height 14
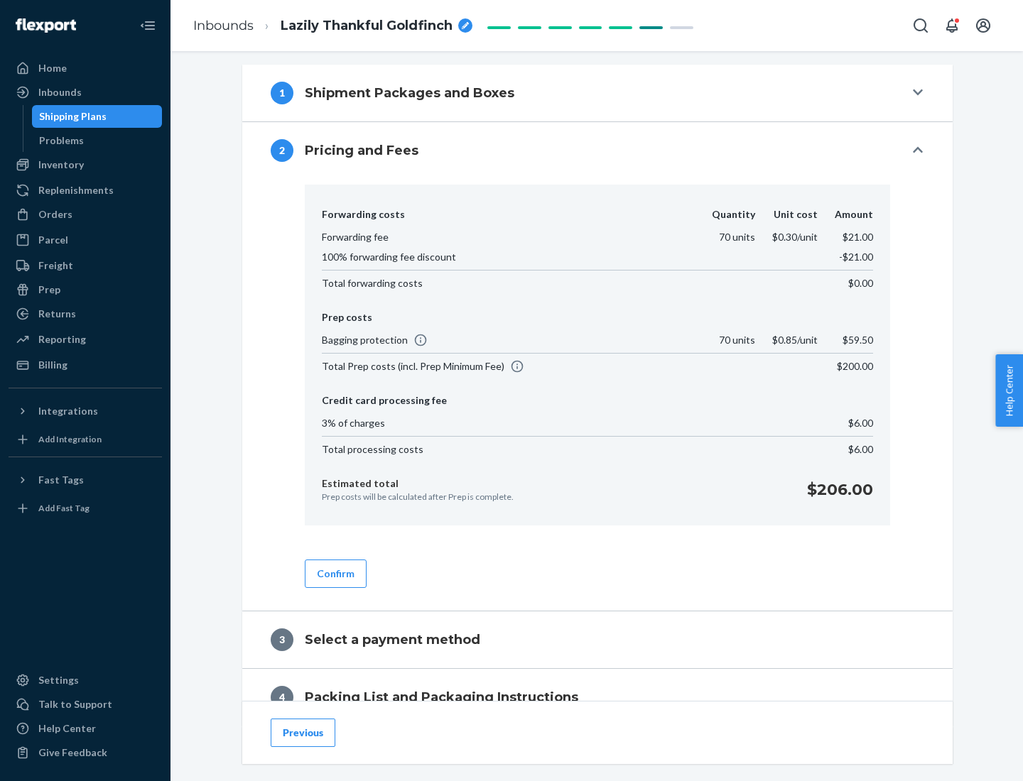
scroll to position [578, 0]
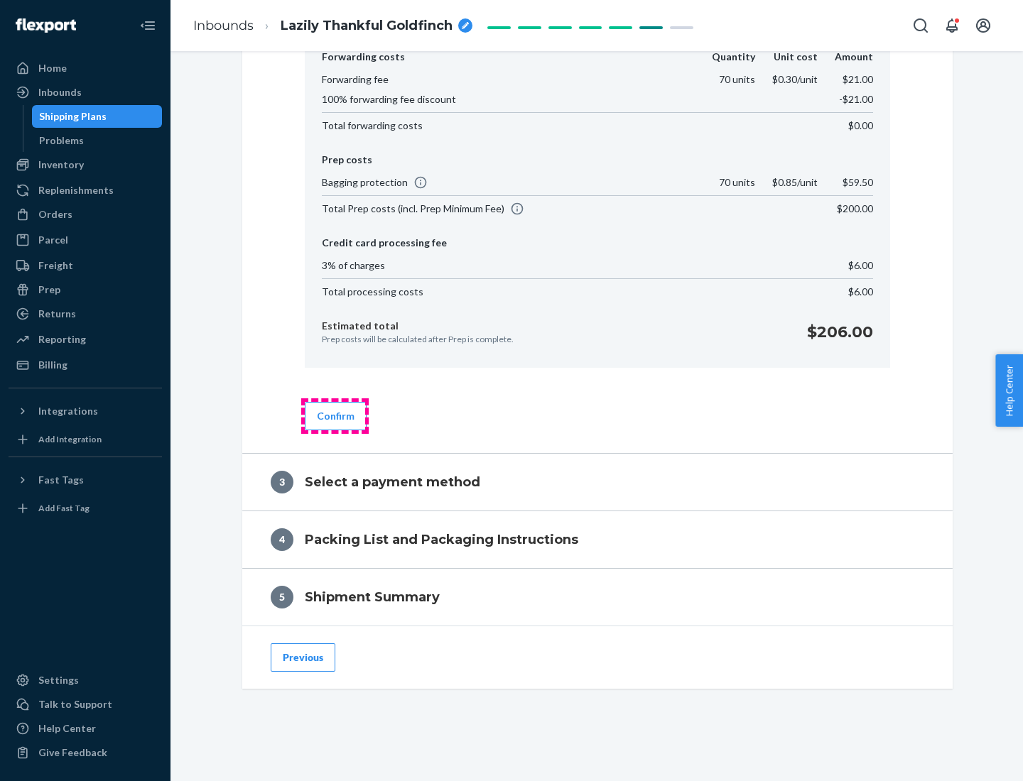
click at [335, 416] on button "Confirm" at bounding box center [336, 416] width 62 height 28
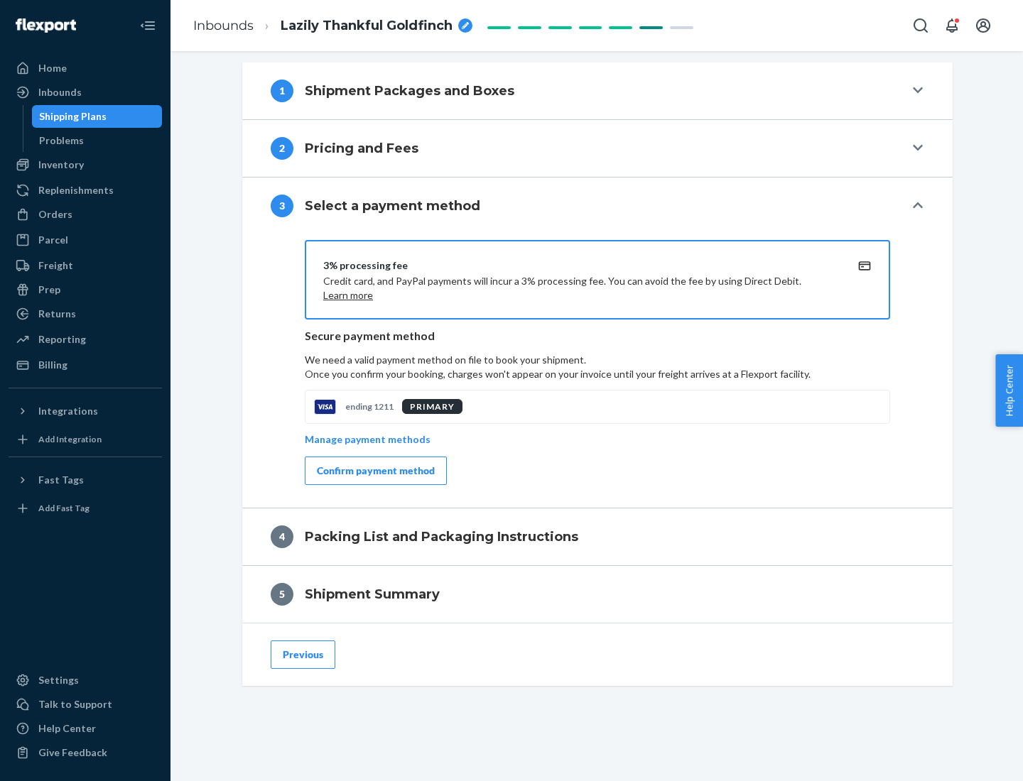
scroll to position [512, 0]
click at [374, 471] on div "Confirm payment method" at bounding box center [376, 471] width 118 height 14
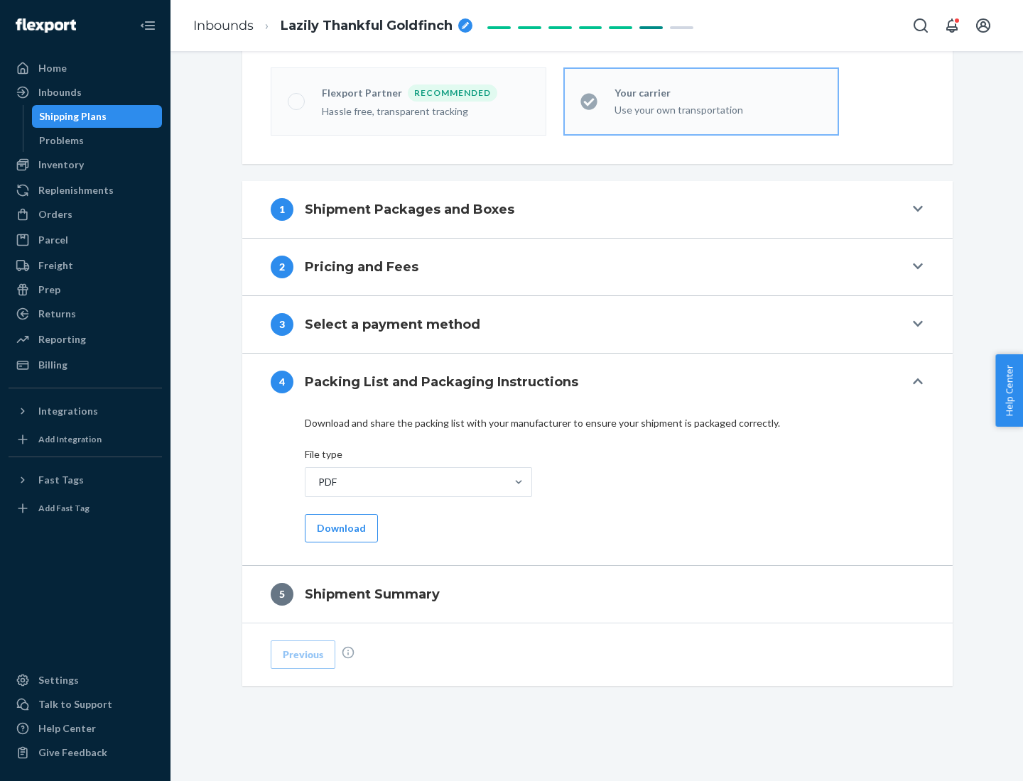
scroll to position [394, 0]
click at [340, 528] on button "Download" at bounding box center [341, 528] width 73 height 28
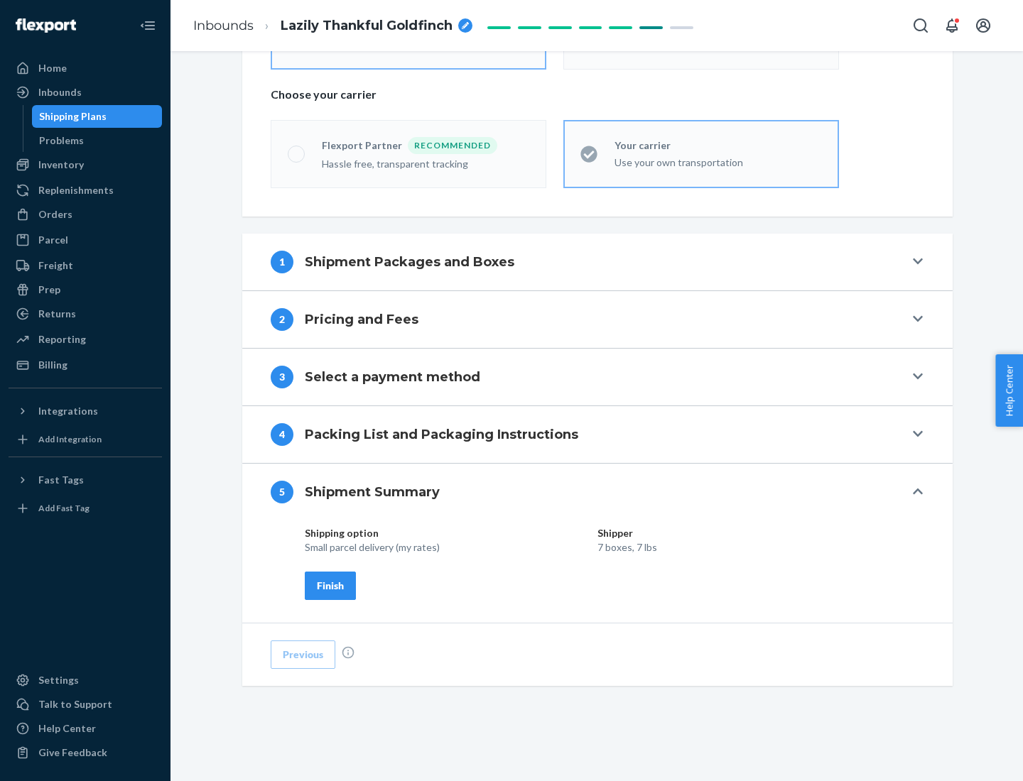
scroll to position [341, 0]
